Goal: Transaction & Acquisition: Purchase product/service

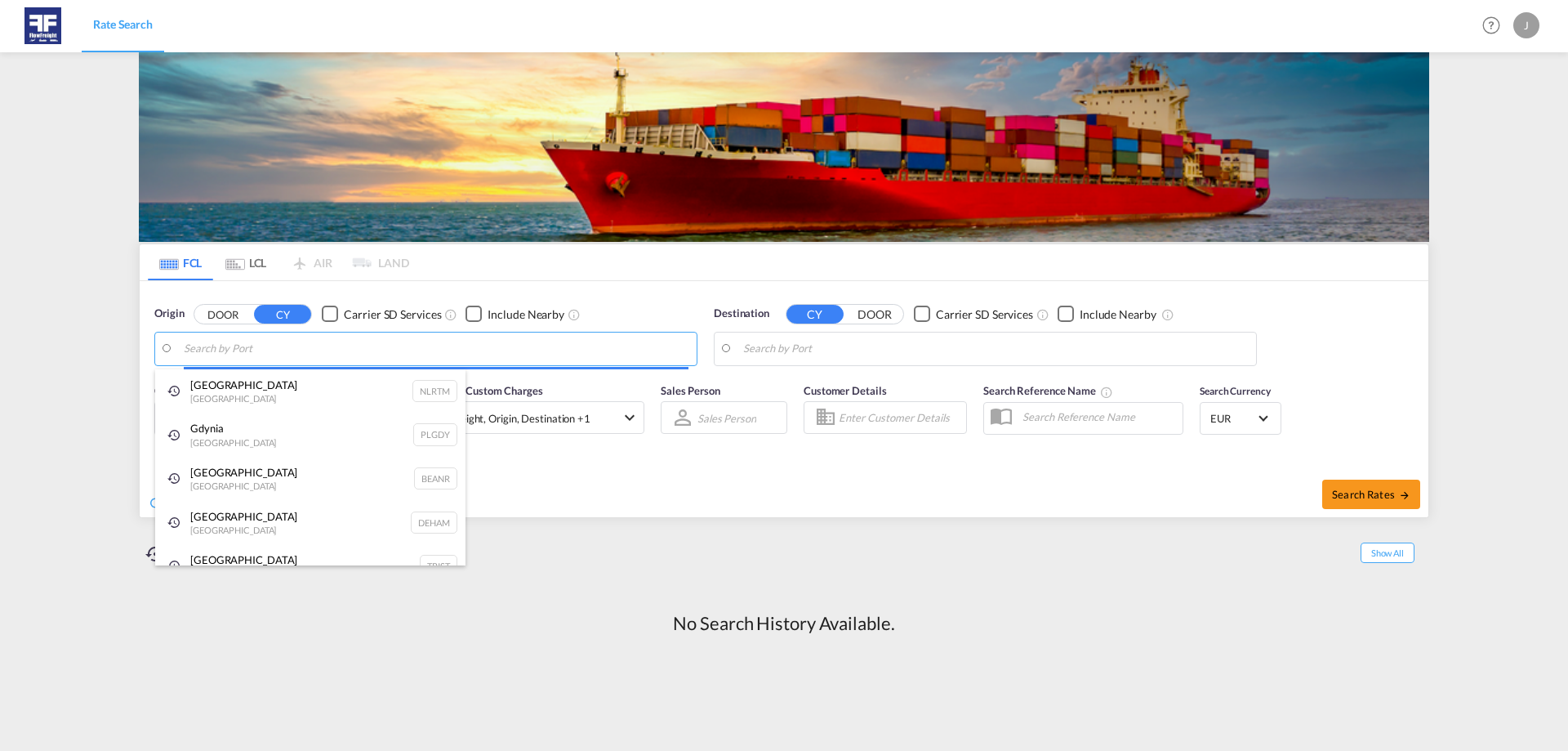
click at [480, 355] on body "Rate Search Rate Search Help Resources Product Release J My Profile Logout FCL …" at bounding box center [784, 375] width 1568 height 751
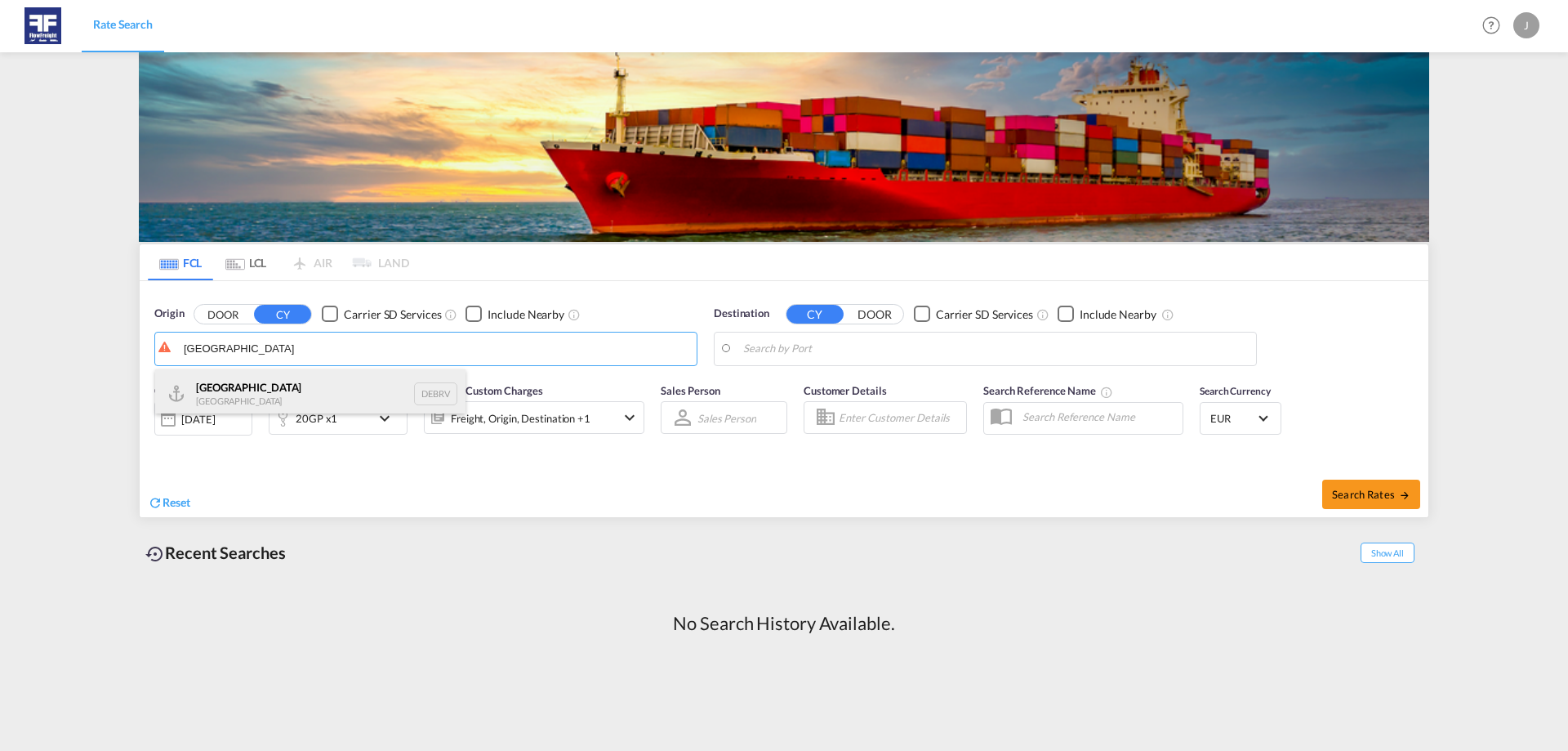
click at [358, 404] on div "[GEOGRAPHIC_DATA] [GEOGRAPHIC_DATA] DEBRV" at bounding box center [311, 394] width 311 height 49
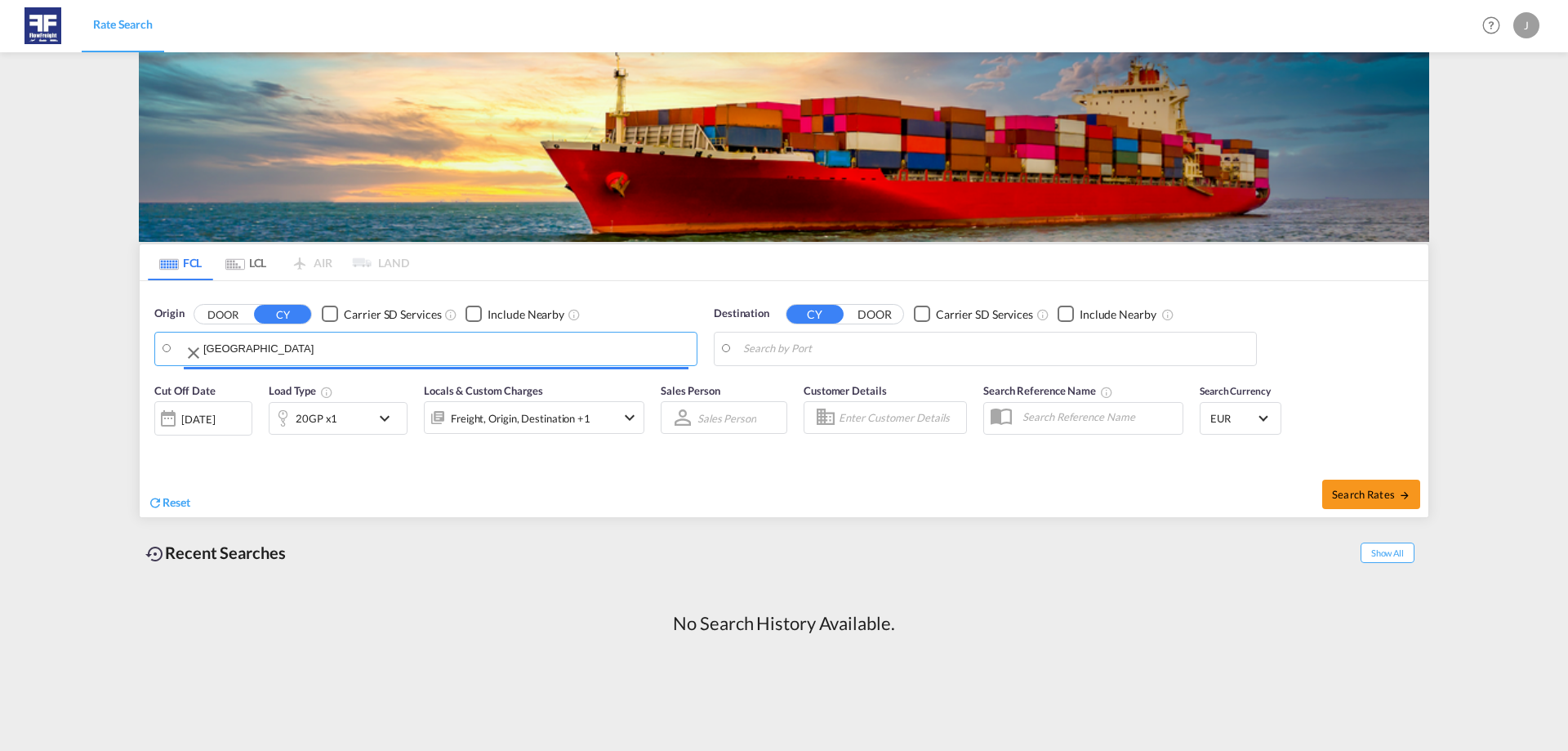
type input "[GEOGRAPHIC_DATA], DEBRV"
click at [853, 343] on body "Rate Search Rate Search Help Resources Product Release J My Profile Logout FCL …" at bounding box center [784, 375] width 1568 height 751
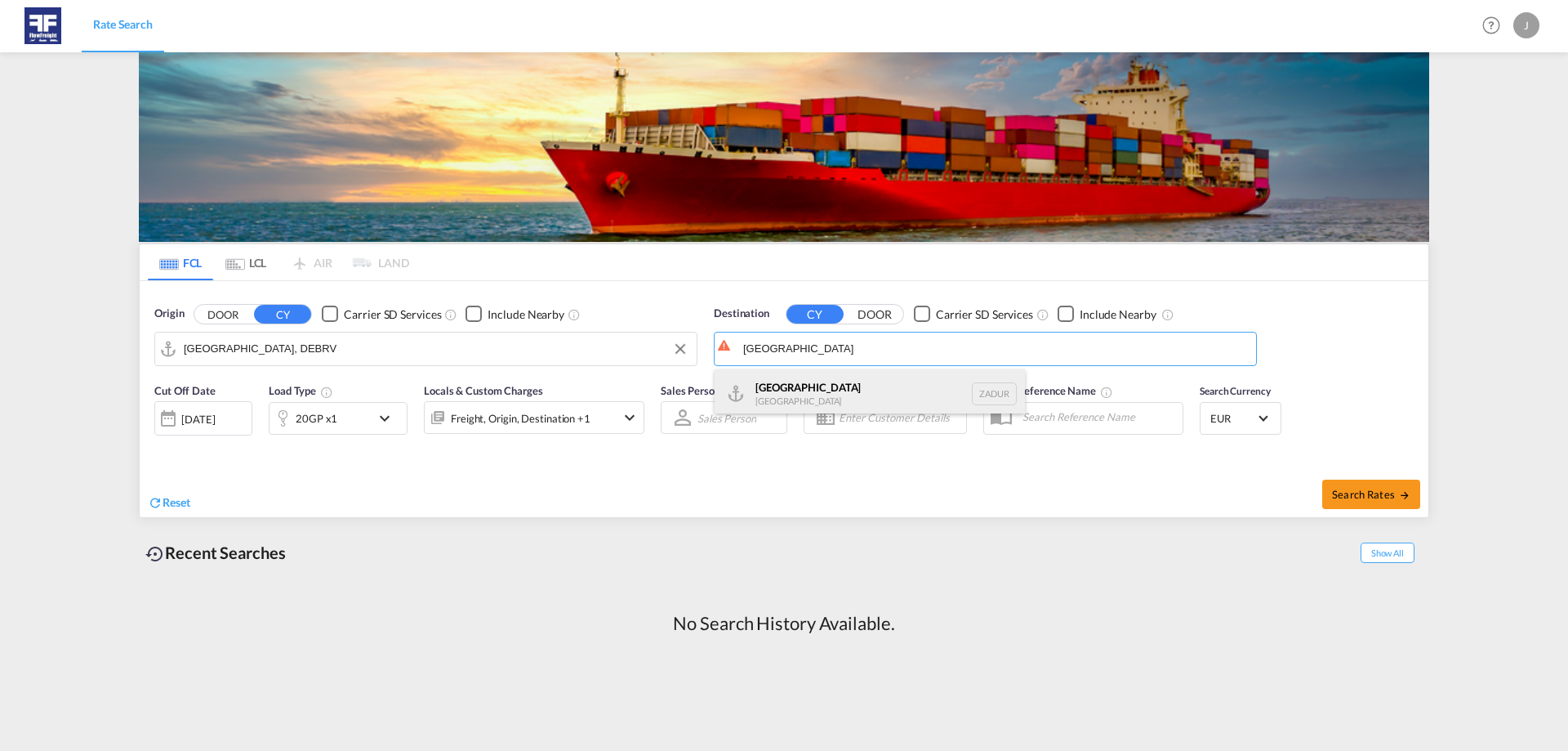
click at [881, 386] on div "[GEOGRAPHIC_DATA] [GEOGRAPHIC_DATA] ZADUR" at bounding box center [870, 394] width 311 height 49
type input "[GEOGRAPHIC_DATA], ZADUR"
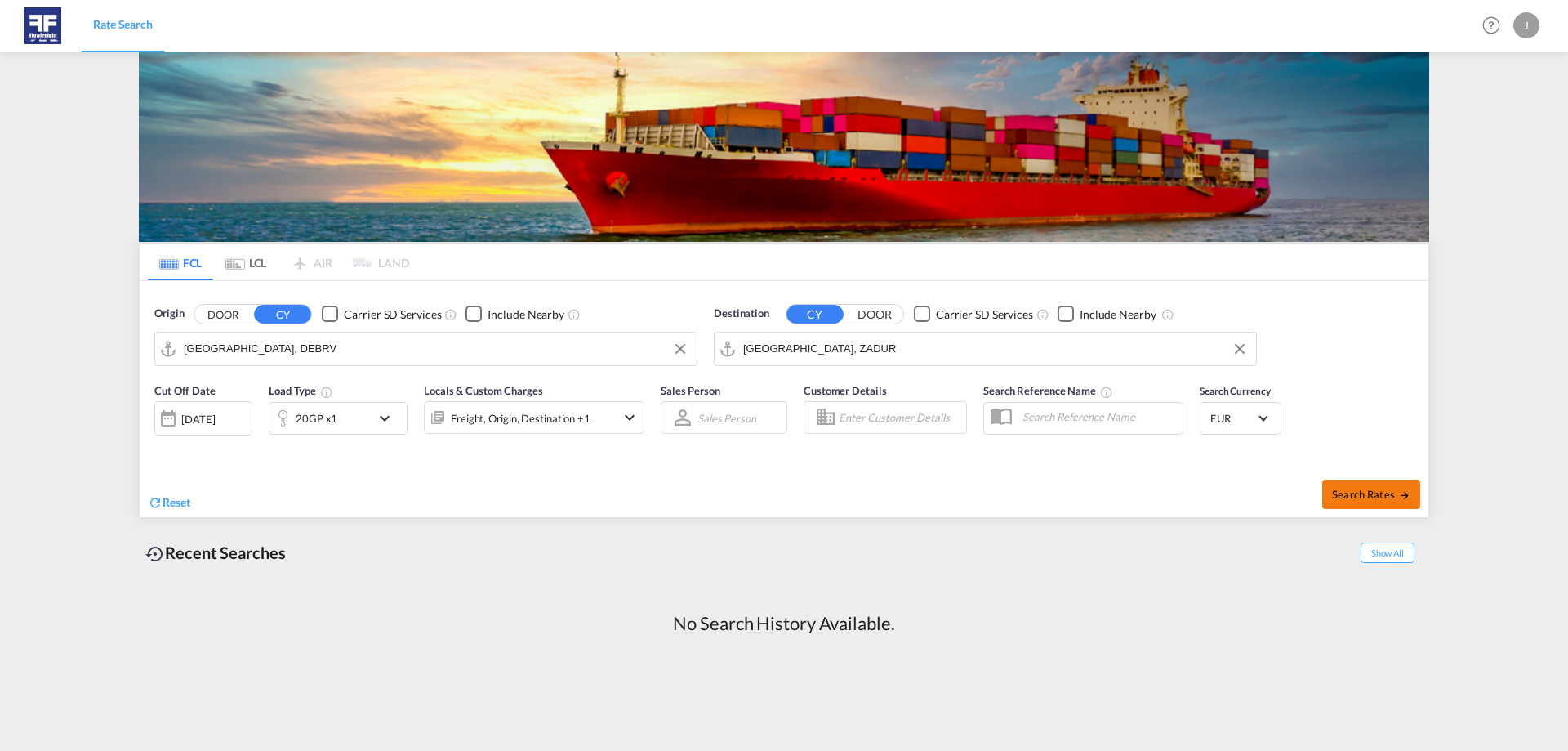
click at [1387, 489] on span "Search Rates" at bounding box center [1370, 494] width 78 height 13
type input "DEBRV to ZADUR / [DATE]"
